Goal: Register for event/course

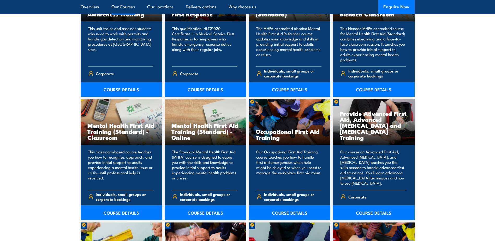
scroll to position [470, 0]
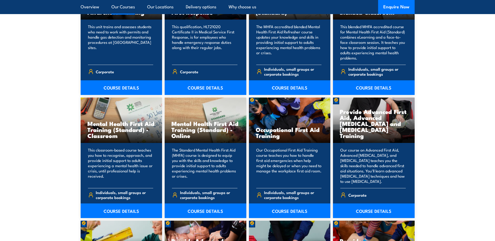
click at [52, 62] on section "15 COURSES Anaphylaxis Awareness Training This unit trains and assesses student…" at bounding box center [247, 226] width 495 height 537
click at [446, 75] on section "15 COURSES Anaphylaxis Awareness Training This unit trains and assesses student…" at bounding box center [247, 226] width 495 height 537
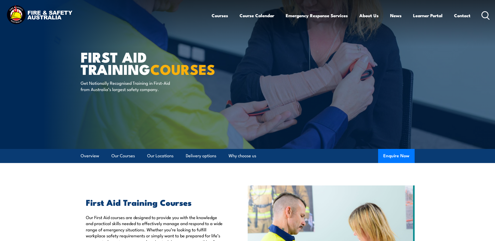
scroll to position [0, 0]
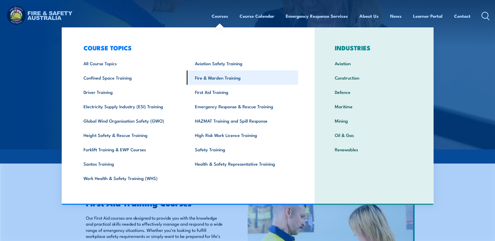
click at [221, 77] on link "Fire & Warden Training" at bounding box center [243, 78] width 112 height 14
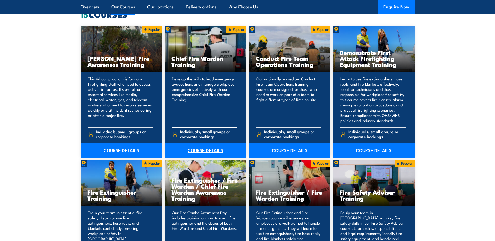
scroll to position [392, 0]
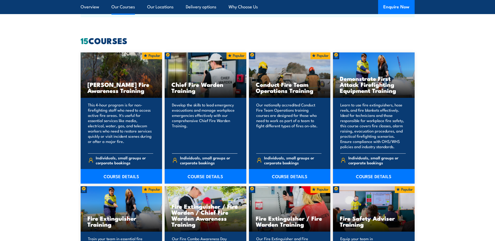
click at [205, 105] on p "Develop the skills to lead emergency evacuations and manage workplace emergenci…" at bounding box center [205, 125] width 66 height 47
drag, startPoint x: 209, startPoint y: 178, endPoint x: 214, endPoint y: 174, distance: 6.7
click at [209, 178] on link "COURSE DETAILS" at bounding box center [206, 176] width 82 height 15
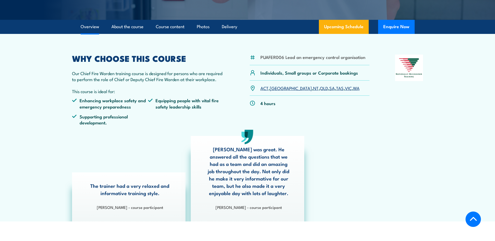
scroll to position [131, 0]
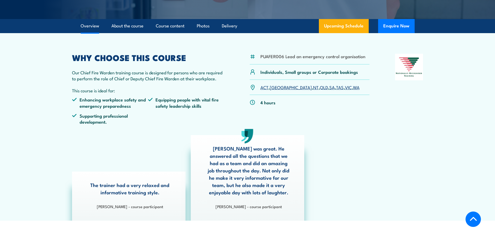
click at [313, 87] on link "NT" at bounding box center [315, 87] width 5 height 6
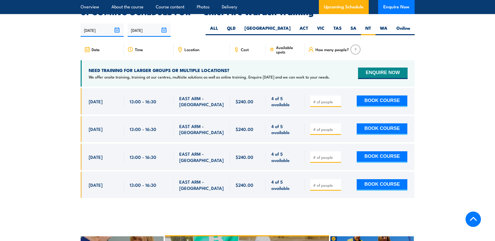
click at [434, 72] on section "UPCOMING SCHEDULE FOR - "Chief Fire Warden Training" 03/09/2025 02/03/2026" at bounding box center [247, 107] width 495 height 198
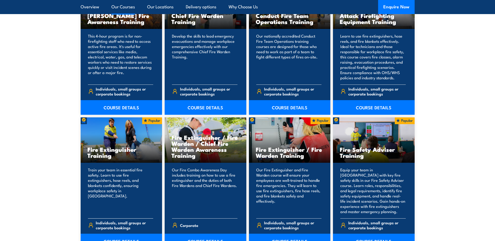
scroll to position [470, 0]
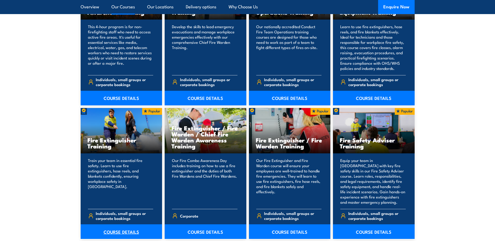
drag, startPoint x: 121, startPoint y: 234, endPoint x: 127, endPoint y: 227, distance: 9.8
click at [121, 234] on link "COURSE DETAILS" at bounding box center [122, 232] width 82 height 15
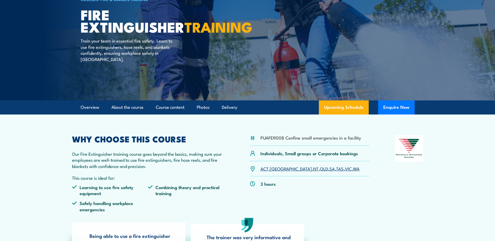
scroll to position [52, 0]
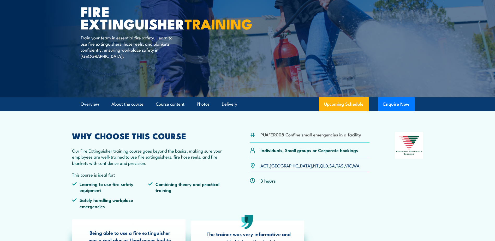
click at [313, 166] on link "NT" at bounding box center [315, 165] width 5 height 6
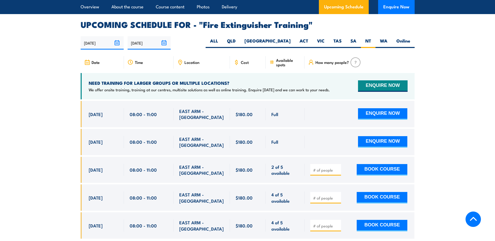
scroll to position [876, 0]
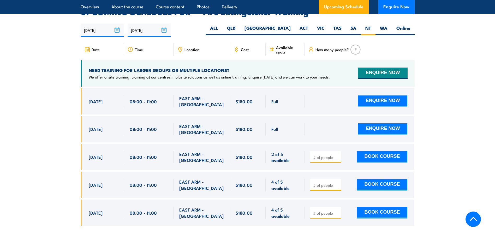
click at [85, 134] on div "Full Full" at bounding box center [248, 161] width 334 height 146
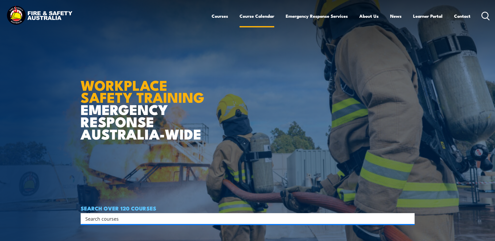
click at [264, 17] on link "Course Calendar" at bounding box center [257, 16] width 35 height 14
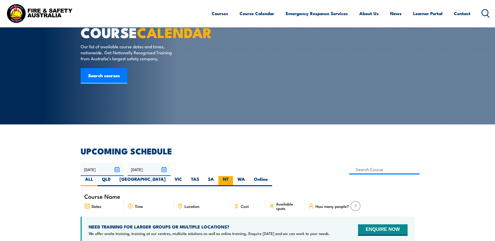
scroll to position [52, 0]
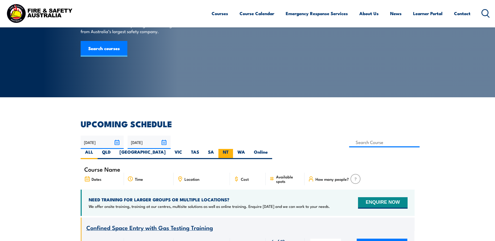
click at [233, 149] on label "NT" at bounding box center [226, 154] width 15 height 10
click at [232, 149] on input "NT" at bounding box center [230, 150] width 3 height 3
radio input "true"
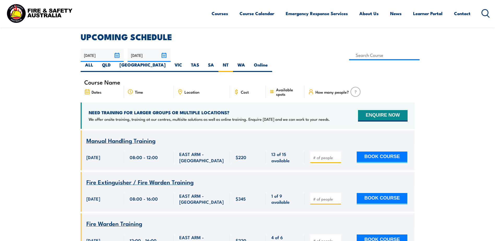
scroll to position [120, 0]
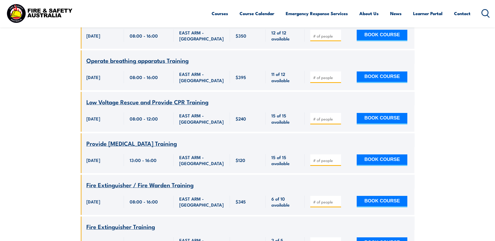
scroll to position [825, 0]
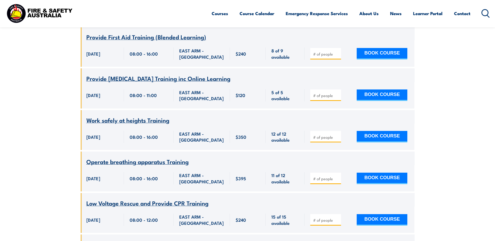
click at [449, 49] on section "UPCOMING SCHEDULE 03/09/2025 02/11/2025" at bounding box center [247, 106] width 495 height 1518
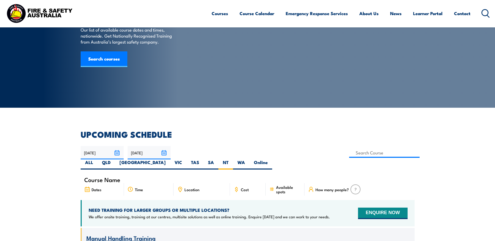
scroll to position [0, 0]
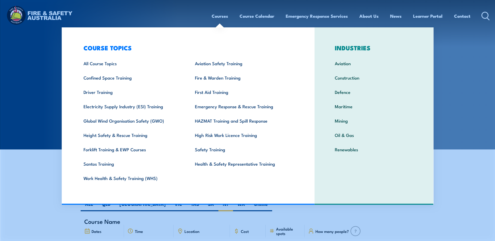
click at [131, 15] on div "Courses Course Calendar Emergency Response Services Services Overview Emergency…" at bounding box center [247, 16] width 485 height 22
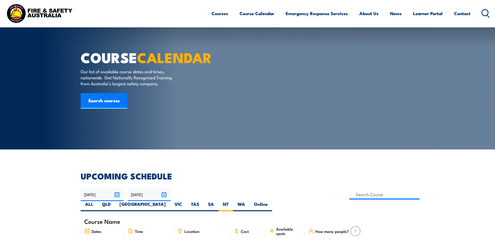
scroll to position [52, 0]
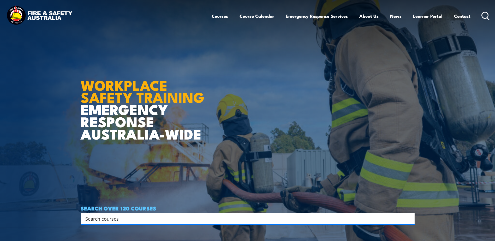
click at [245, 80] on article "WORKPLACE SAFETY TRAINING EMERGENCY RESPONSE [GEOGRAPHIC_DATA]-WIDE SEARCH OVER…" at bounding box center [248, 120] width 334 height 241
